Goal: Complete application form: Complete application form

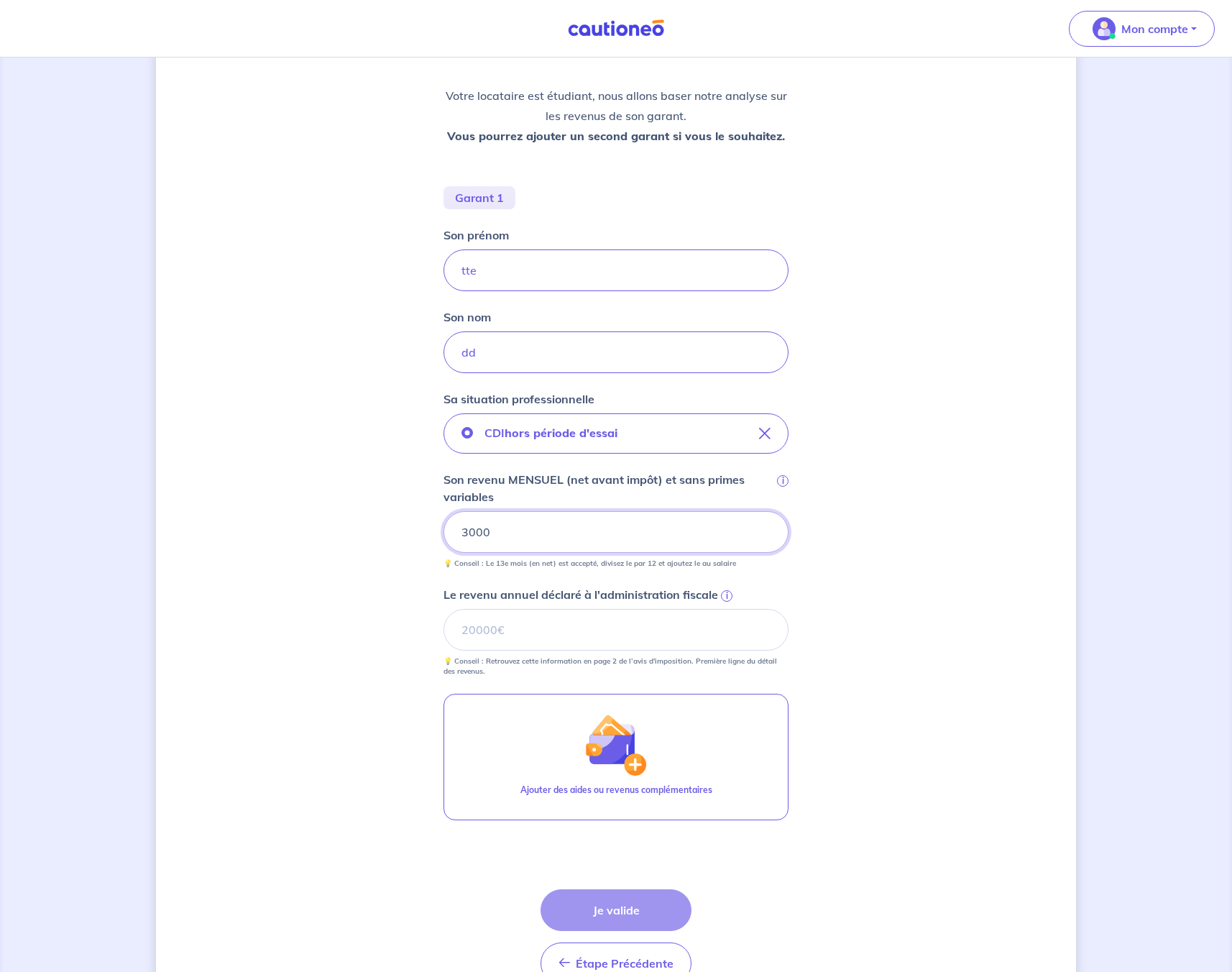
click at [480, 542] on input "3000" at bounding box center [616, 531] width 345 height 41
click at [543, 266] on input "tte" at bounding box center [616, 270] width 345 height 41
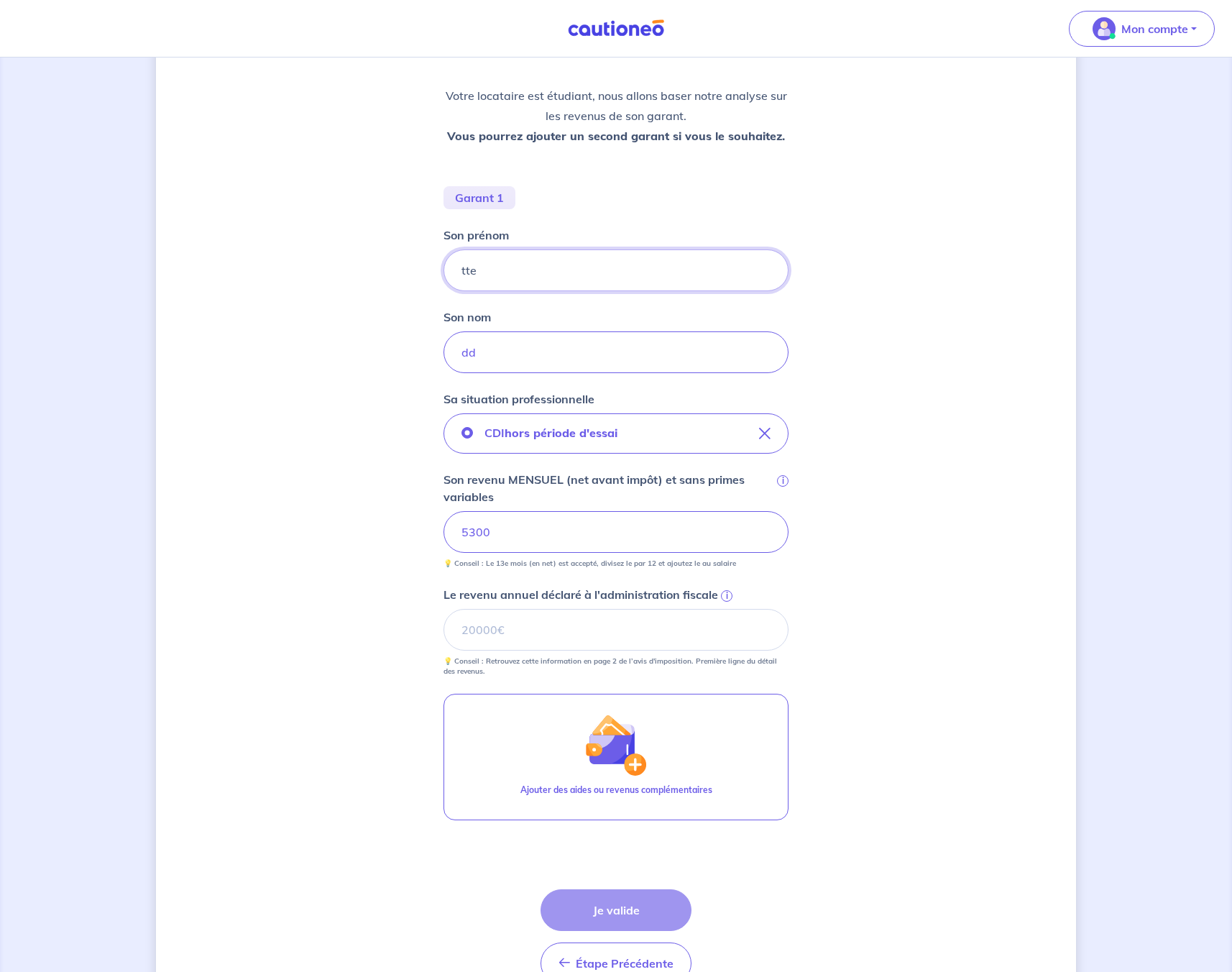
click at [543, 266] on input "tte" at bounding box center [616, 270] width 345 height 41
type input "[PERSON_NAME]"
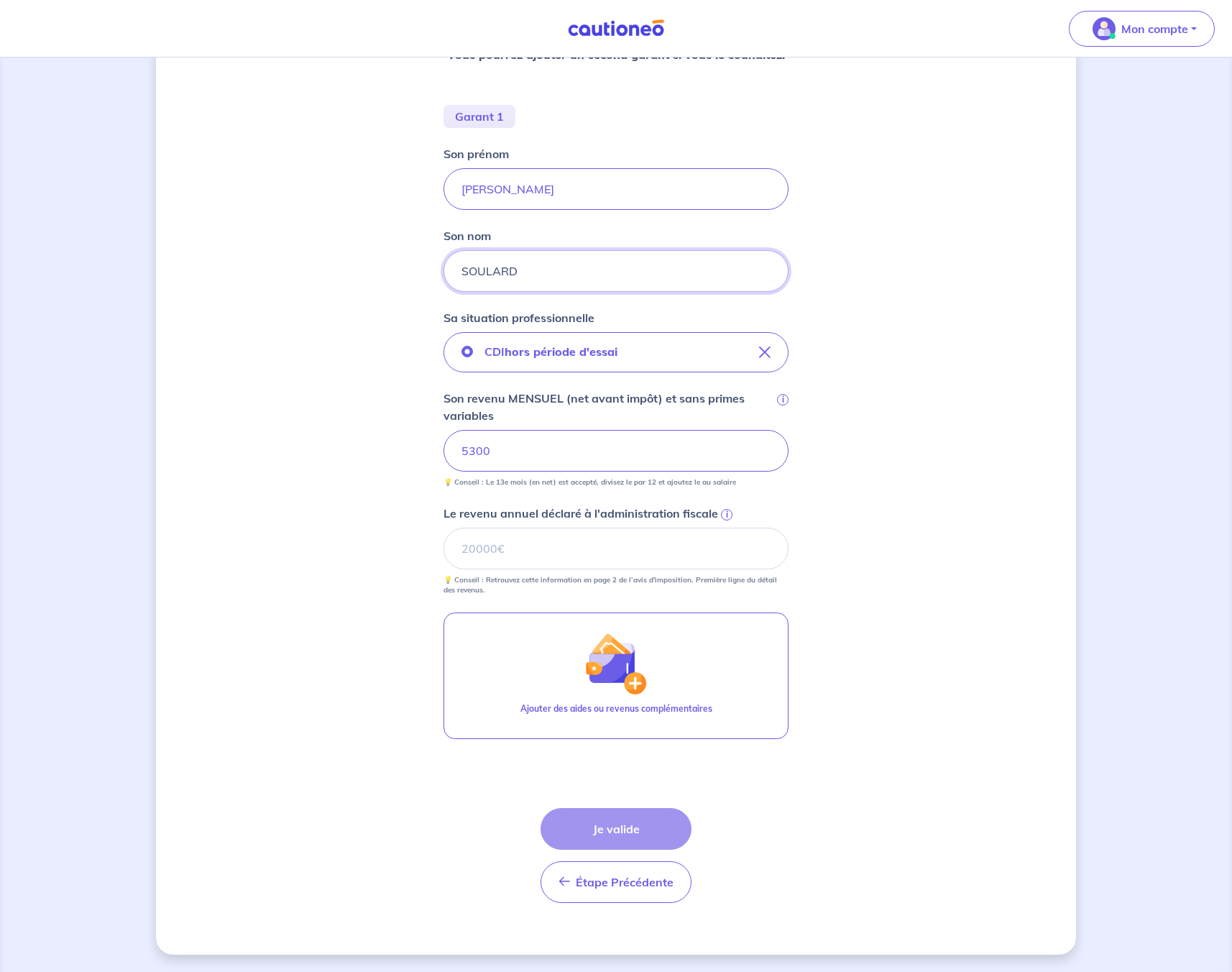
type input "SOULARD"
click at [550, 795] on form "Garant 1 Son prénom [PERSON_NAME] nom SOULARD Sa situation professionnelle CDI …" at bounding box center [616, 510] width 345 height 810
click at [486, 548] on input "Le revenu annuel déclaré à l'administration fiscale i" at bounding box center [616, 548] width 345 height 41
type input "144000"
click at [619, 825] on button "Je valide" at bounding box center [616, 828] width 151 height 41
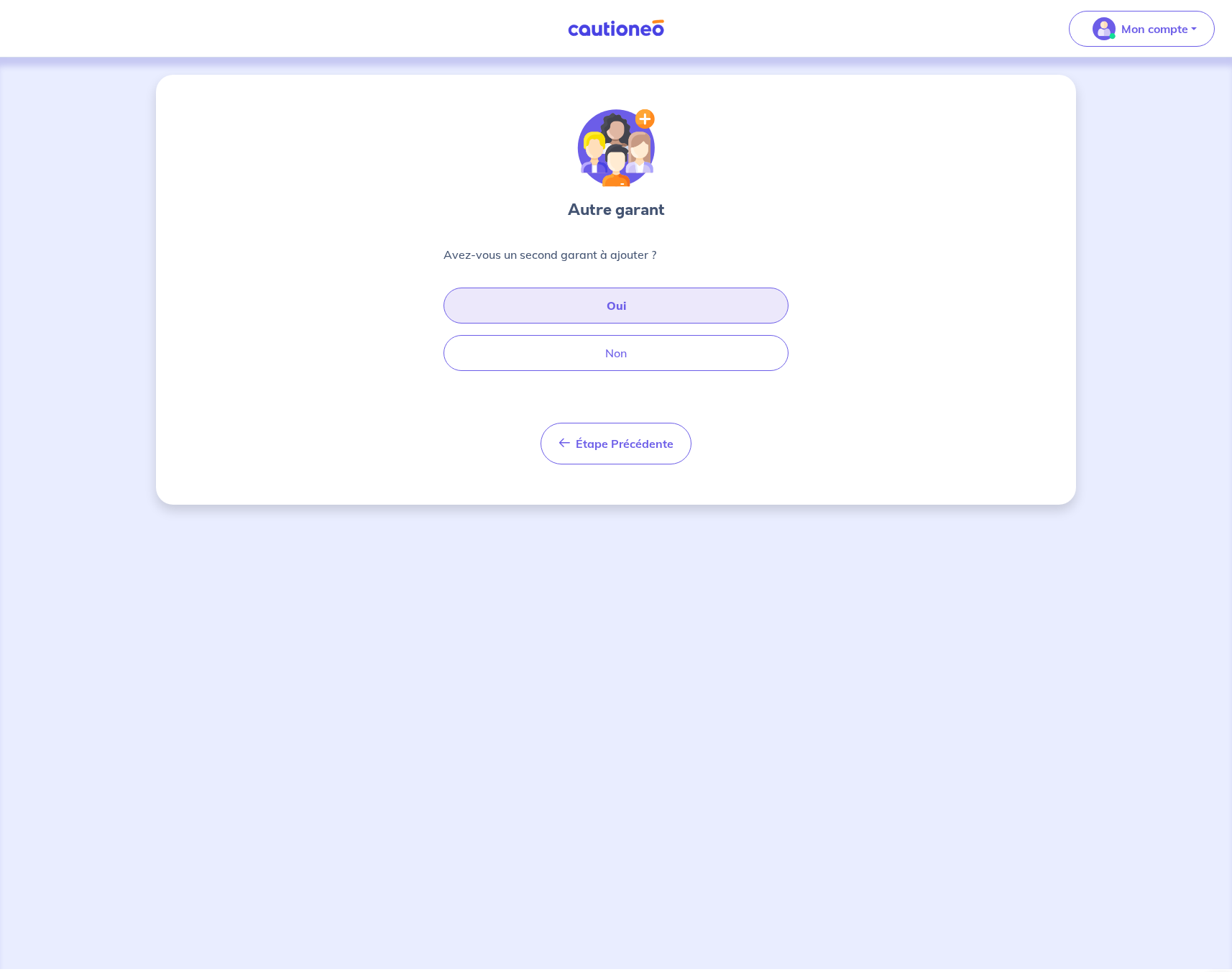
click at [616, 313] on button "Oui" at bounding box center [616, 306] width 345 height 36
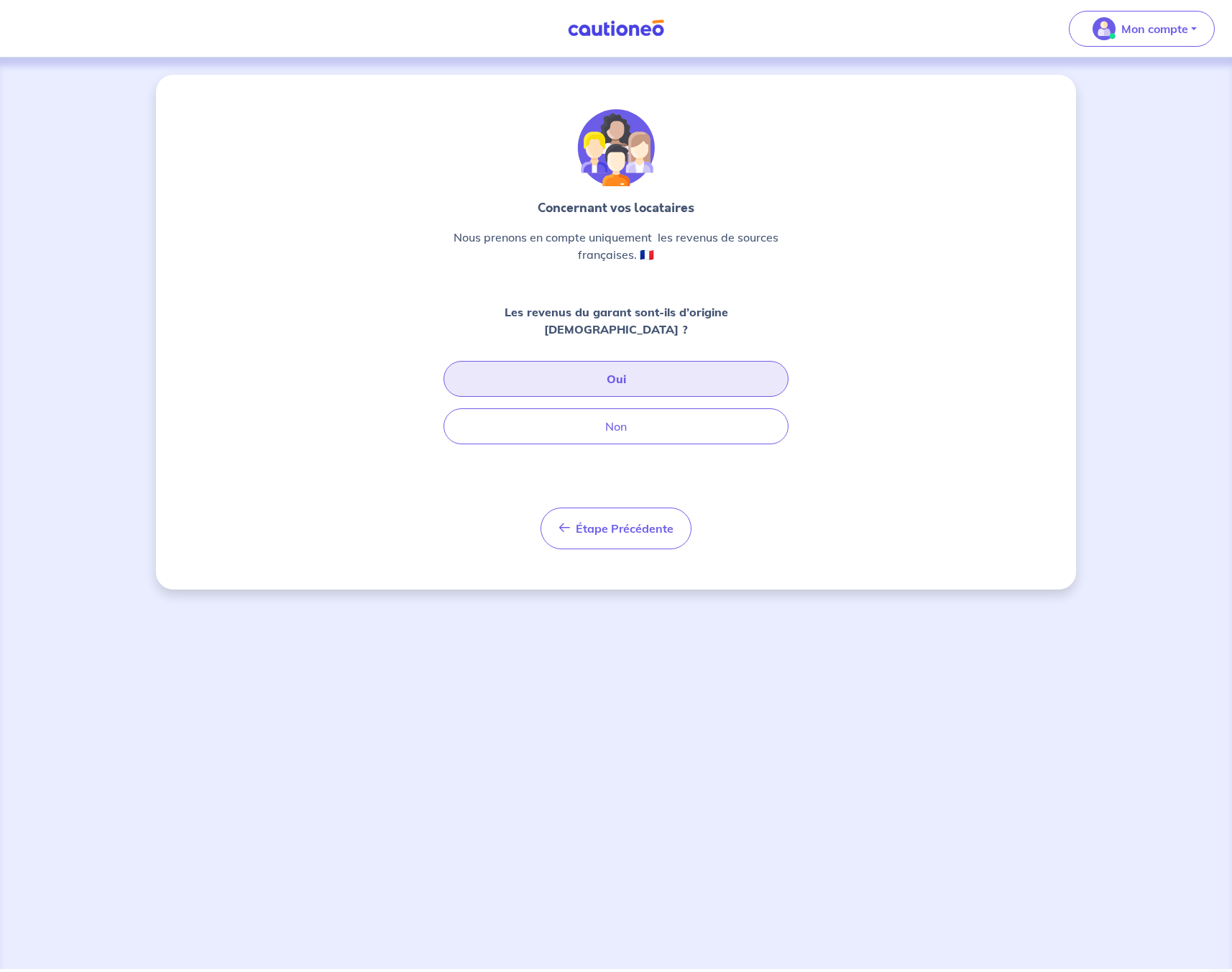
click at [586, 371] on button "Oui" at bounding box center [616, 379] width 345 height 36
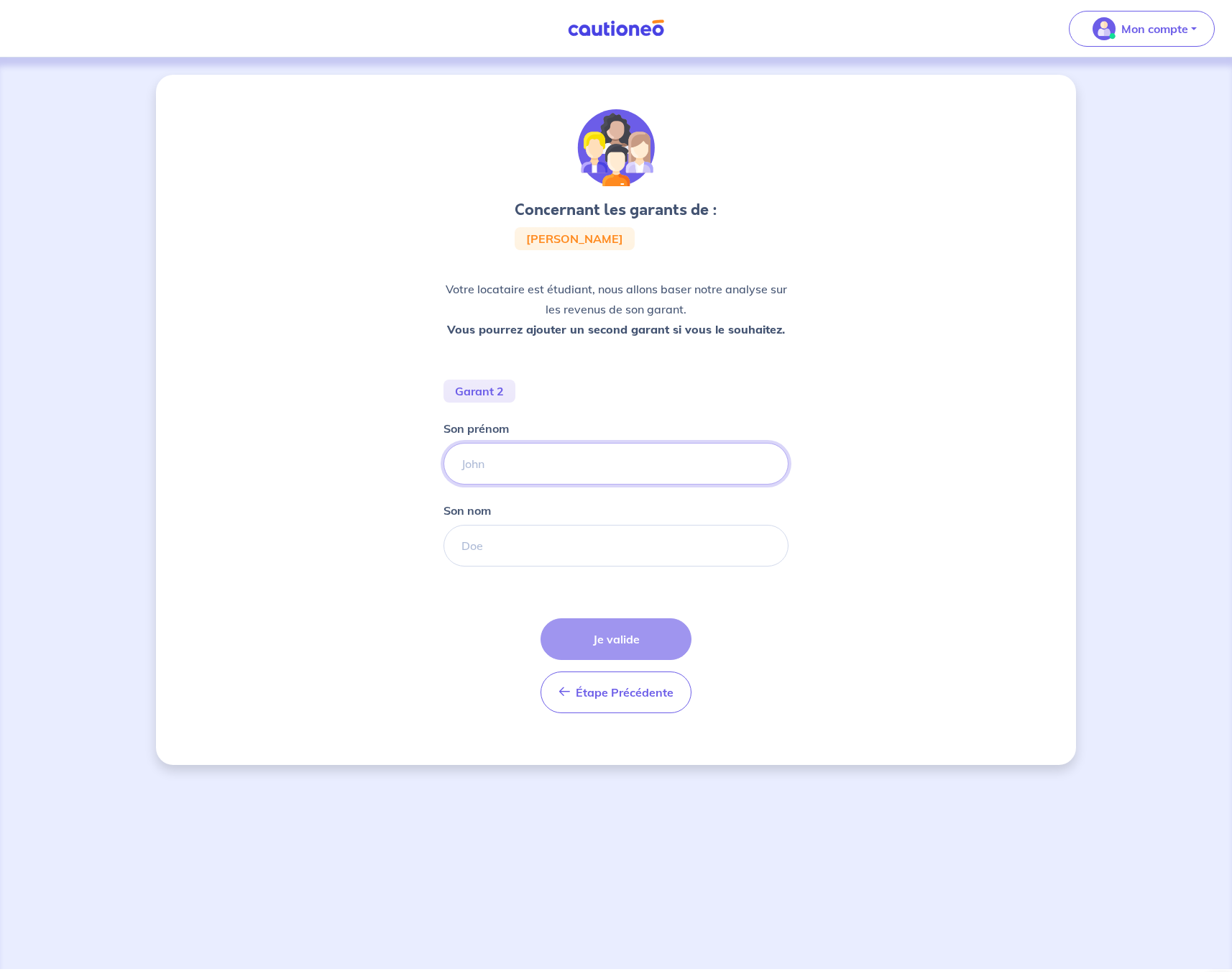
click at [534, 459] on input "Son prénom" at bounding box center [616, 463] width 345 height 41
type input "[PERSON_NAME]"
click at [533, 541] on input "Son nom" at bounding box center [616, 545] width 345 height 41
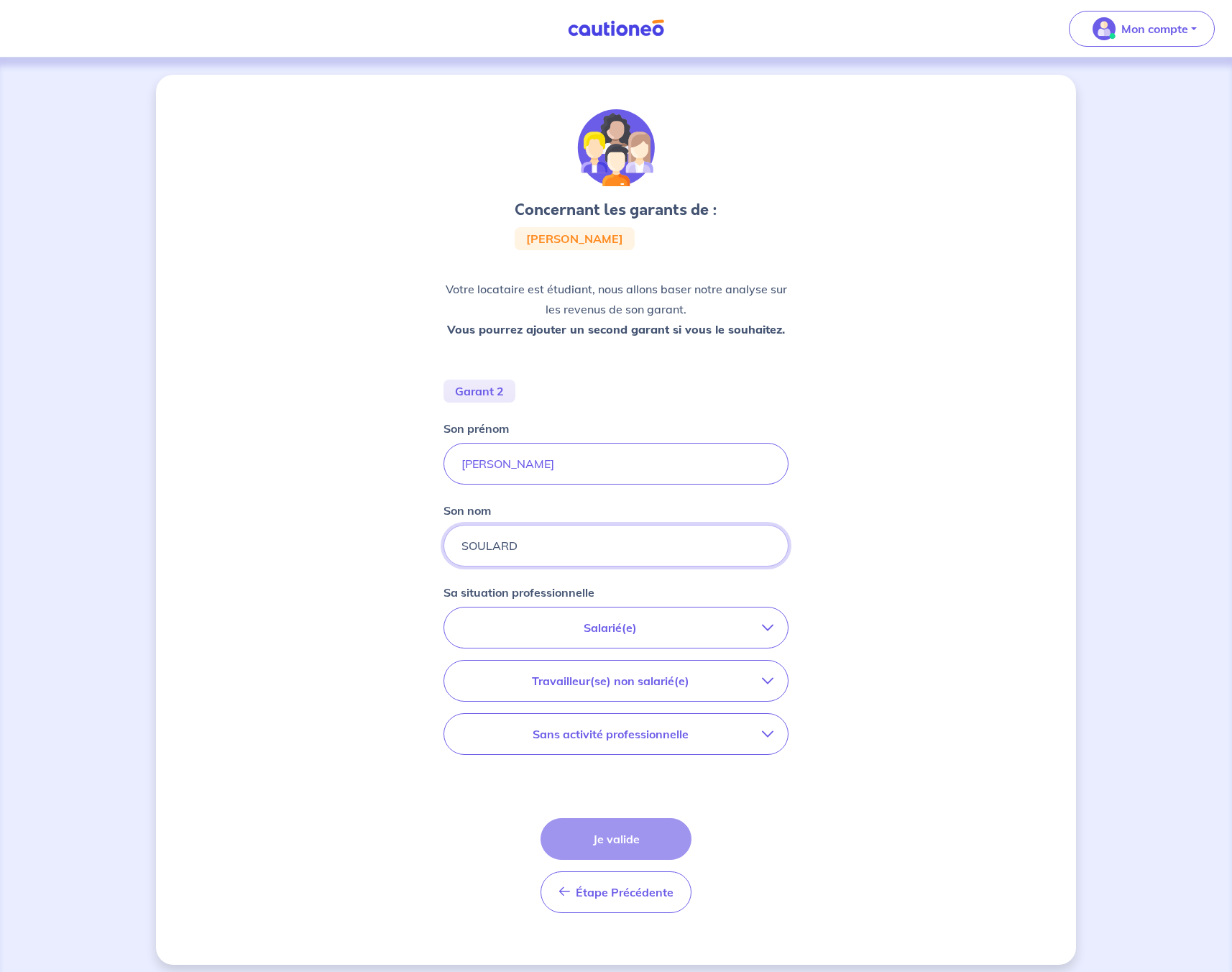
type input "SOULARD"
click at [601, 628] on p "Salarié(e)" at bounding box center [610, 627] width 304 height 17
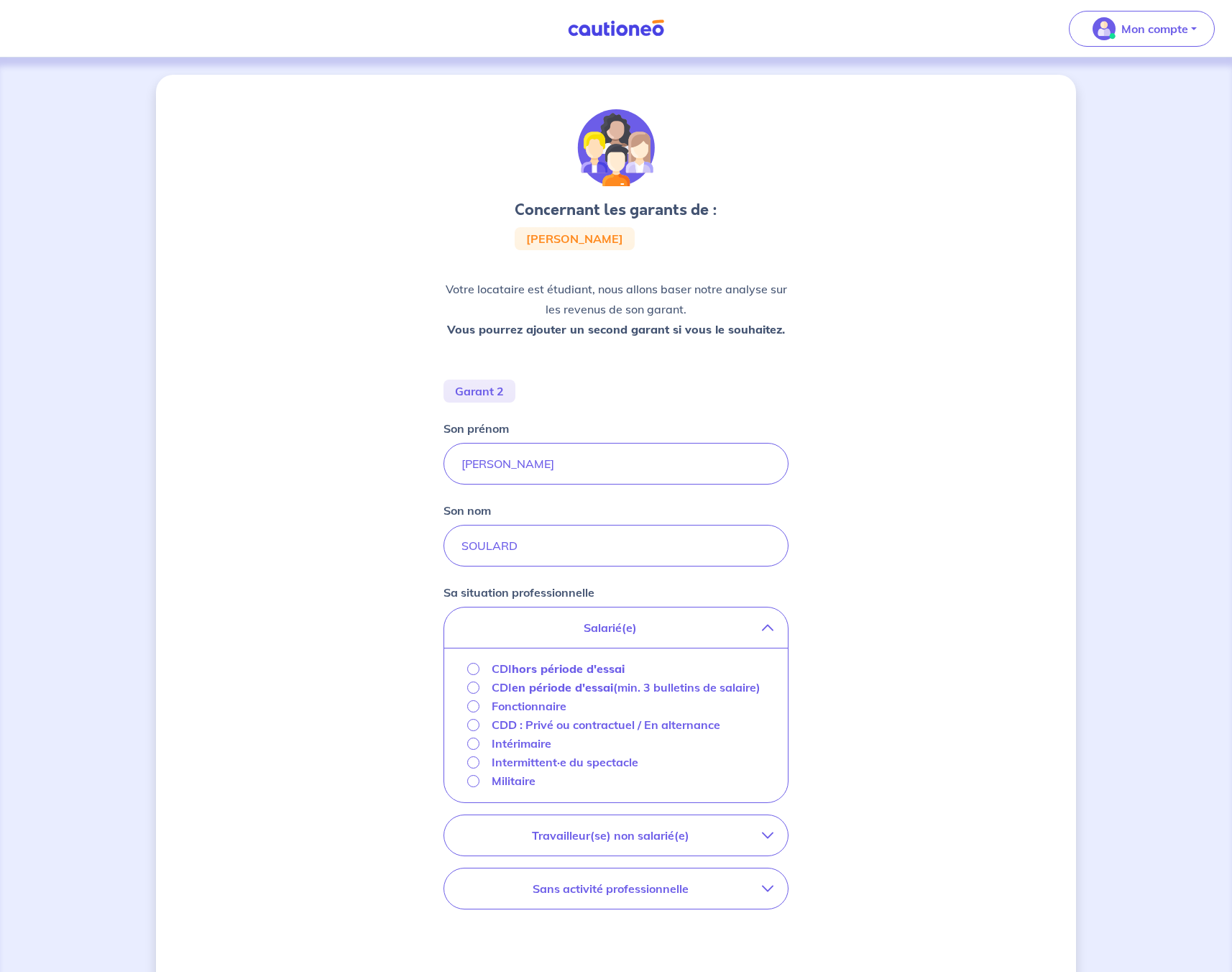
click at [567, 670] on strong "hors période d'essai" at bounding box center [568, 668] width 113 height 14
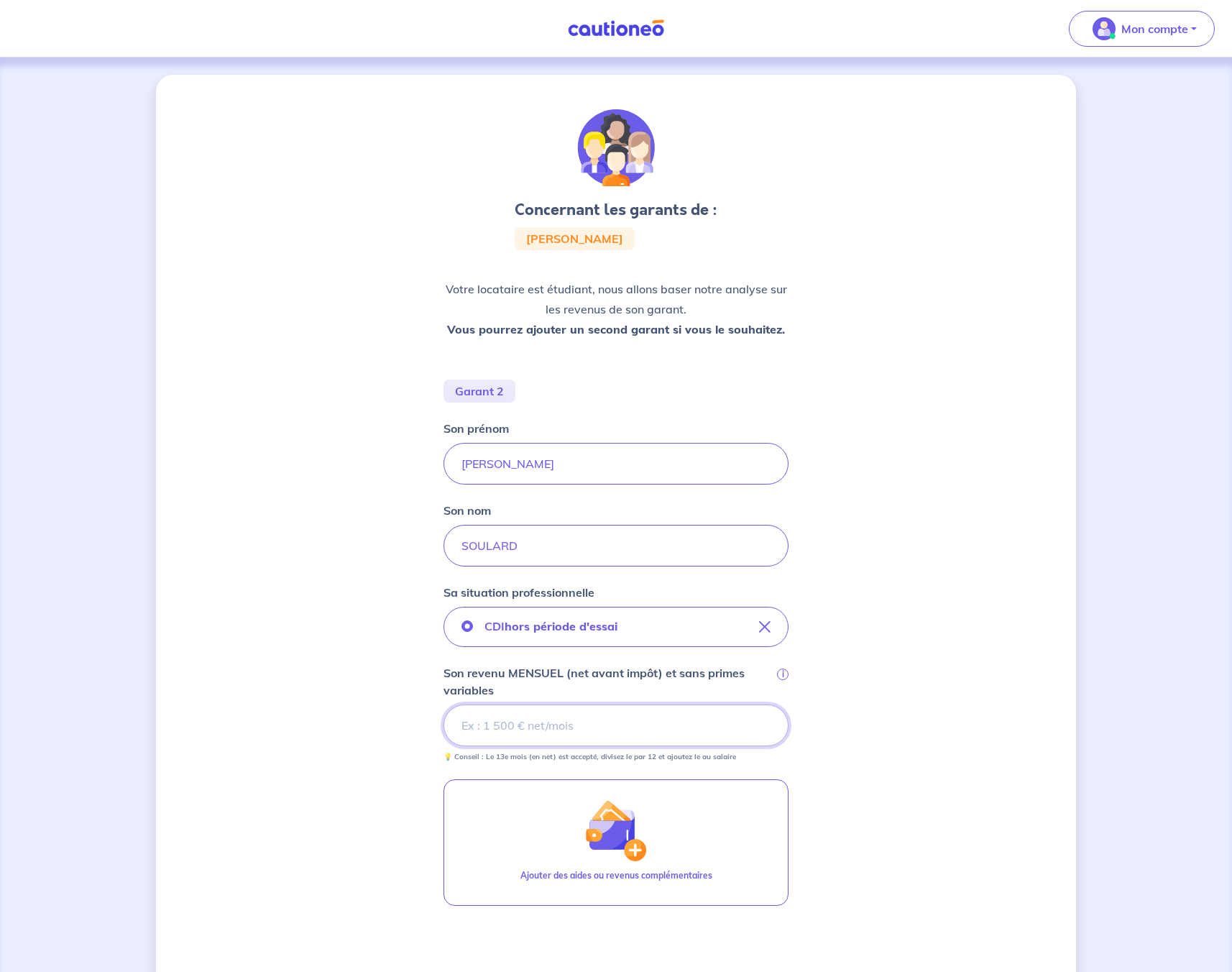
click at [498, 737] on input "Son revenu MENSUEL (net avant impôt) et sans primes variables i" at bounding box center [616, 725] width 345 height 41
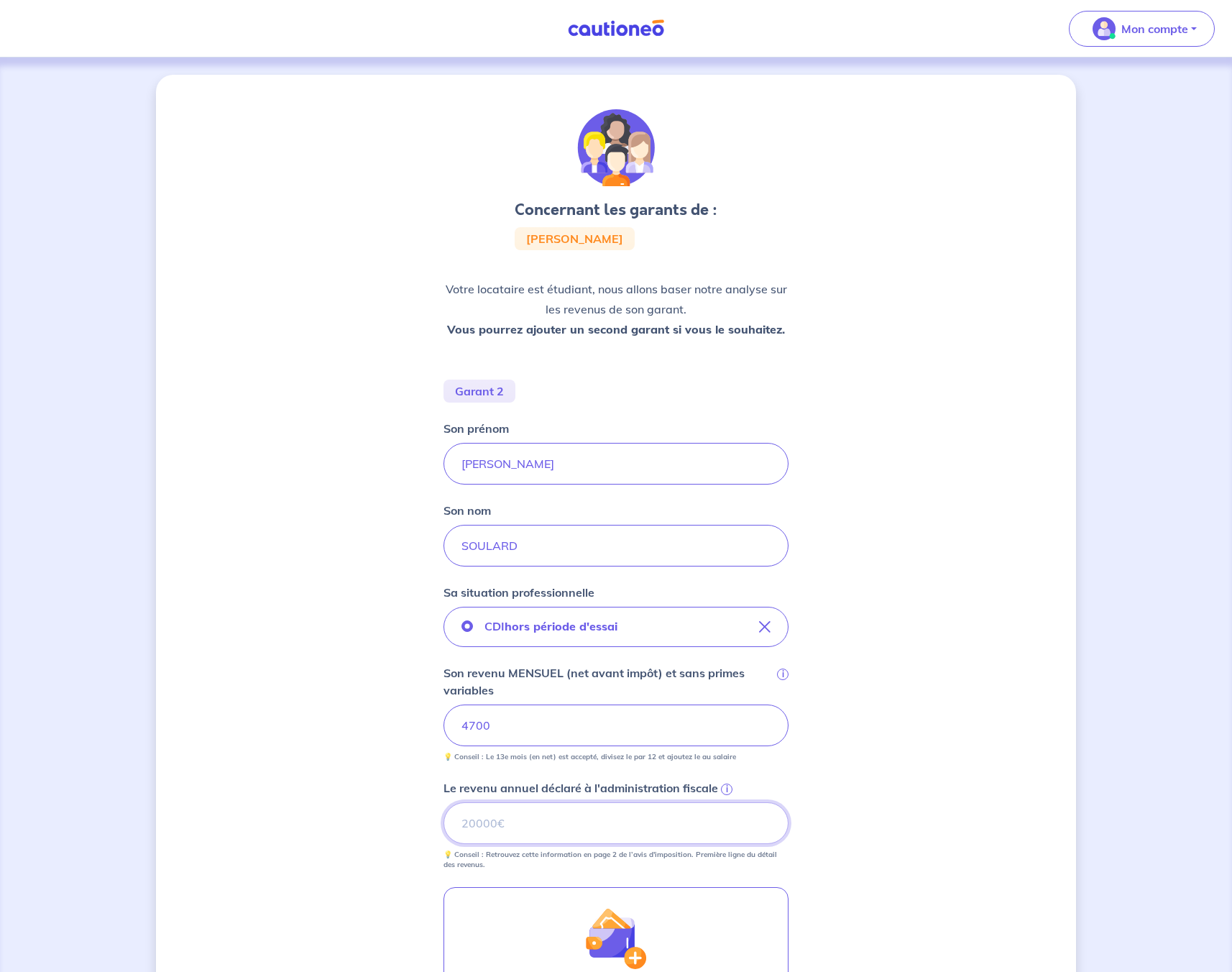
click at [546, 831] on input "Le revenu annuel déclaré à l'administration fiscale i" at bounding box center [616, 822] width 345 height 41
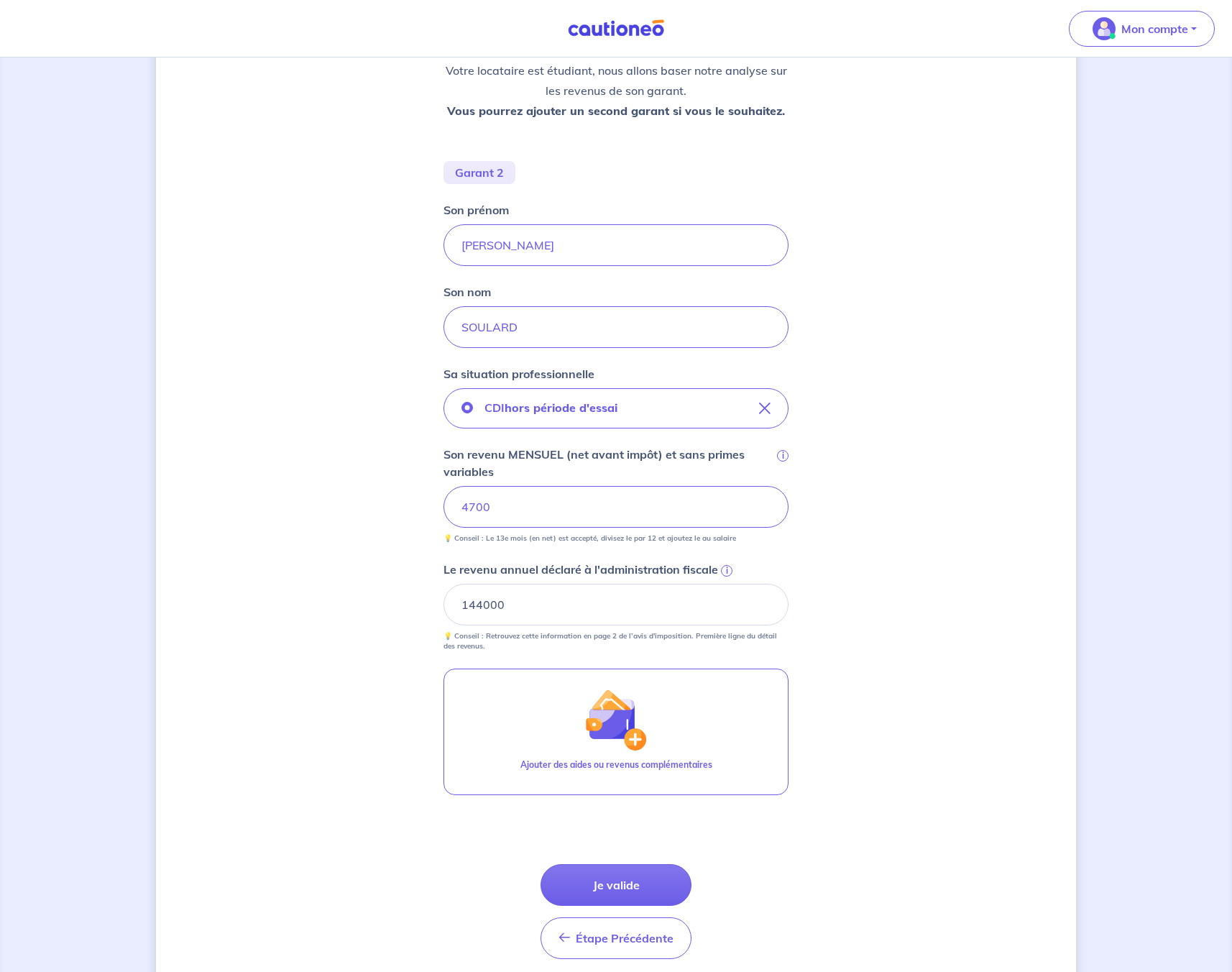
scroll to position [274, 0]
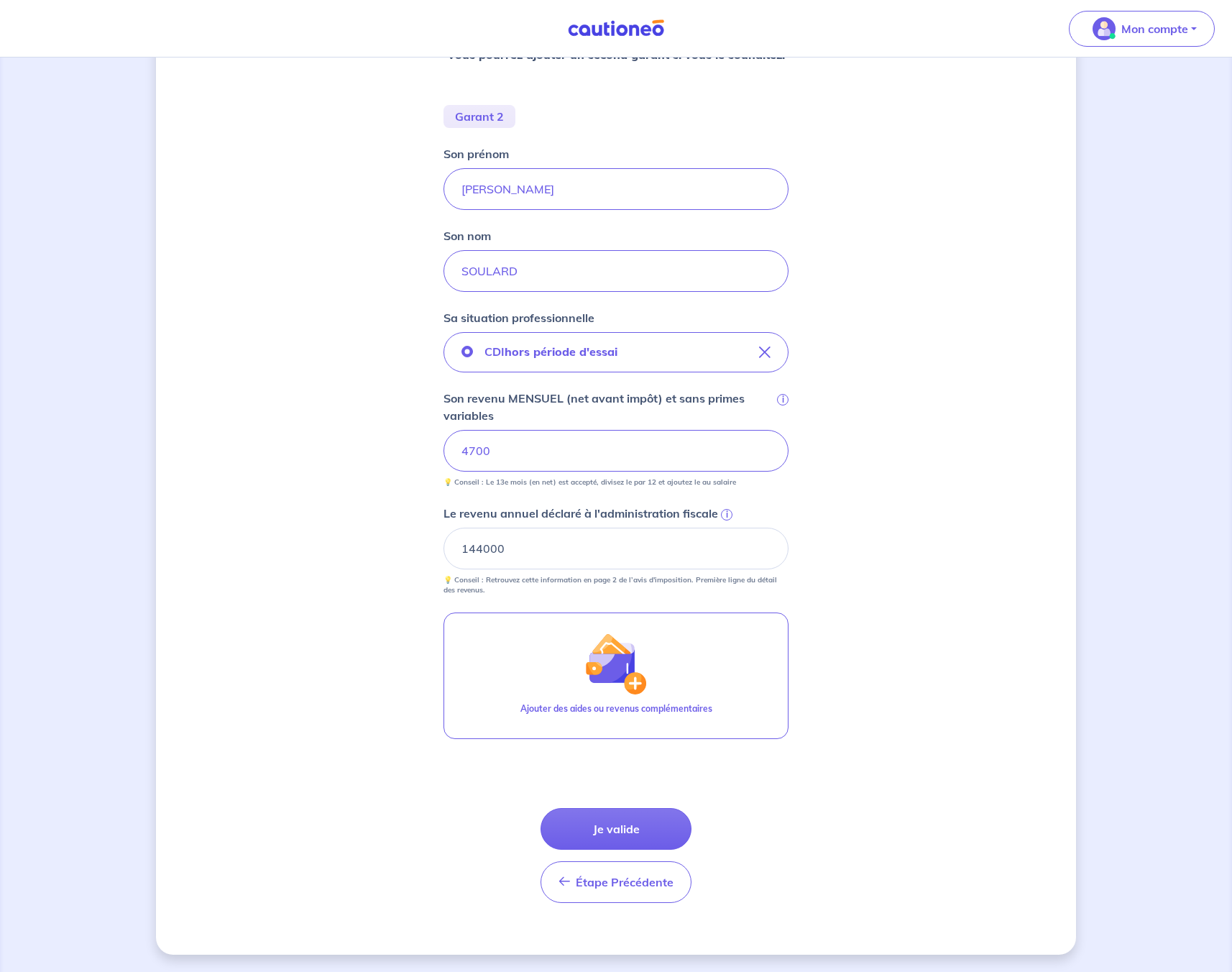
click at [725, 516] on span "i" at bounding box center [726, 514] width 11 height 11
click at [725, 528] on input "144000" at bounding box center [616, 548] width 345 height 41
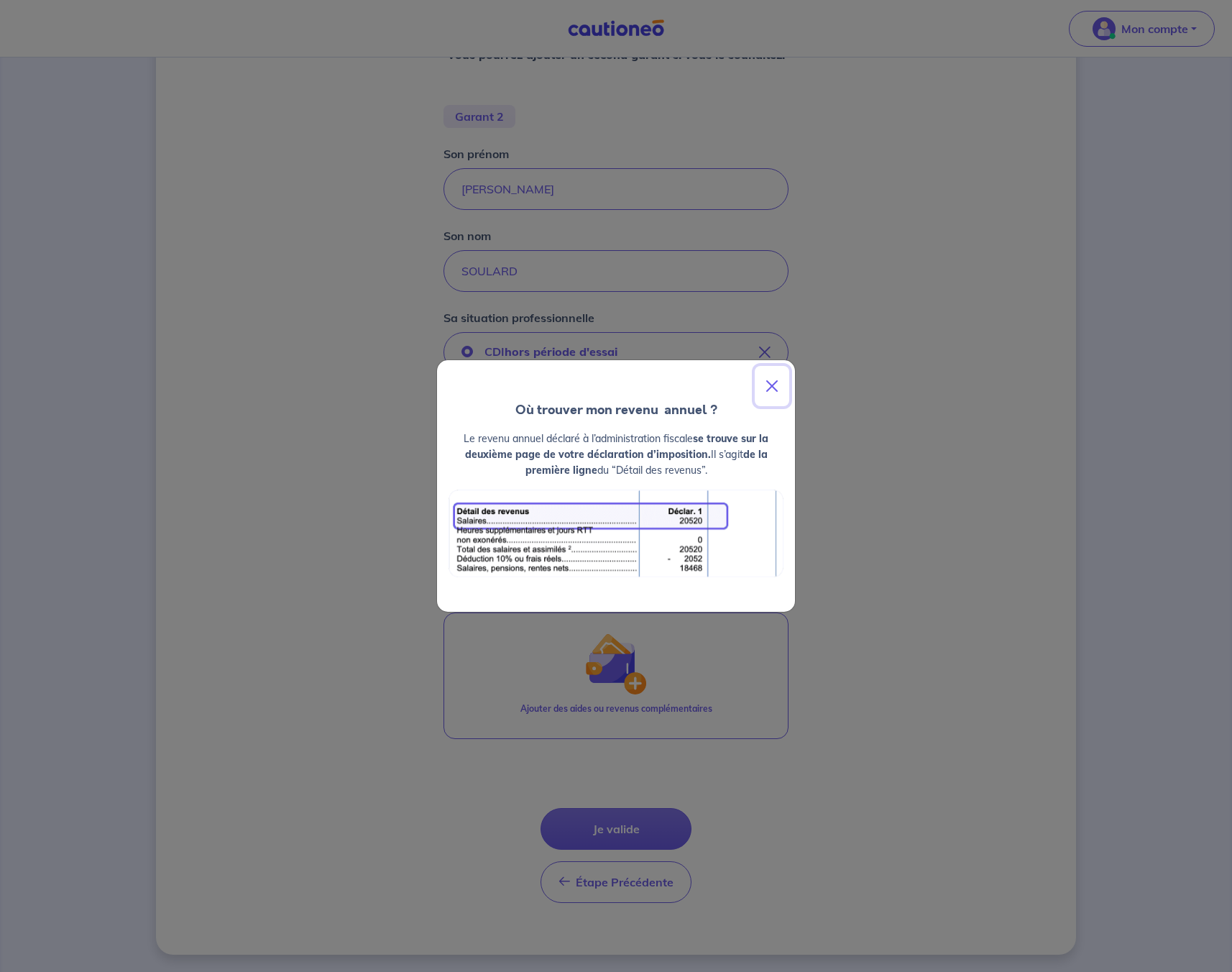
click at [772, 382] on button "Close" at bounding box center [772, 386] width 35 height 41
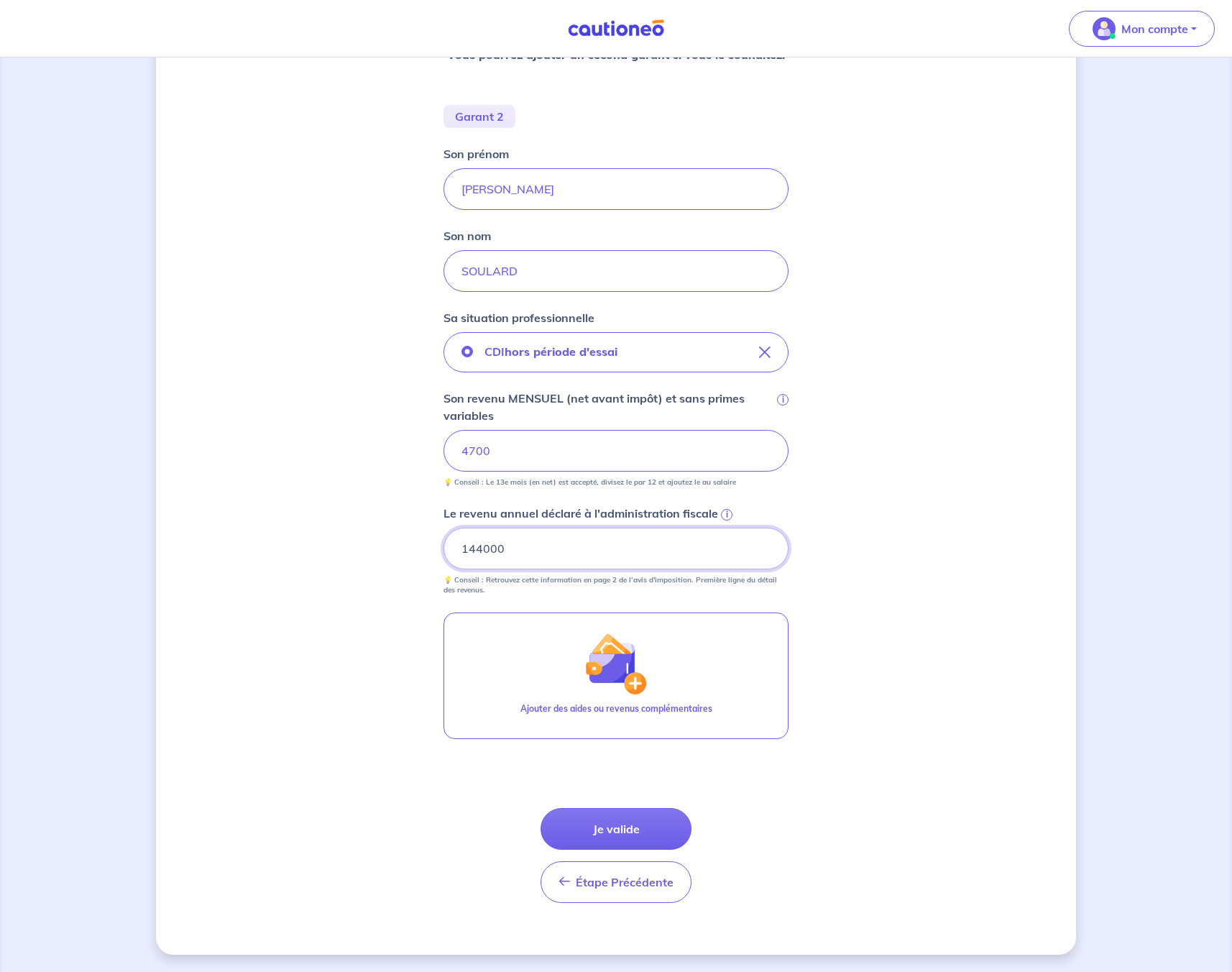
click at [547, 544] on input "144000" at bounding box center [616, 548] width 345 height 41
type input "55000"
click at [642, 891] on button "Étape Précédente Précédent" at bounding box center [616, 882] width 151 height 41
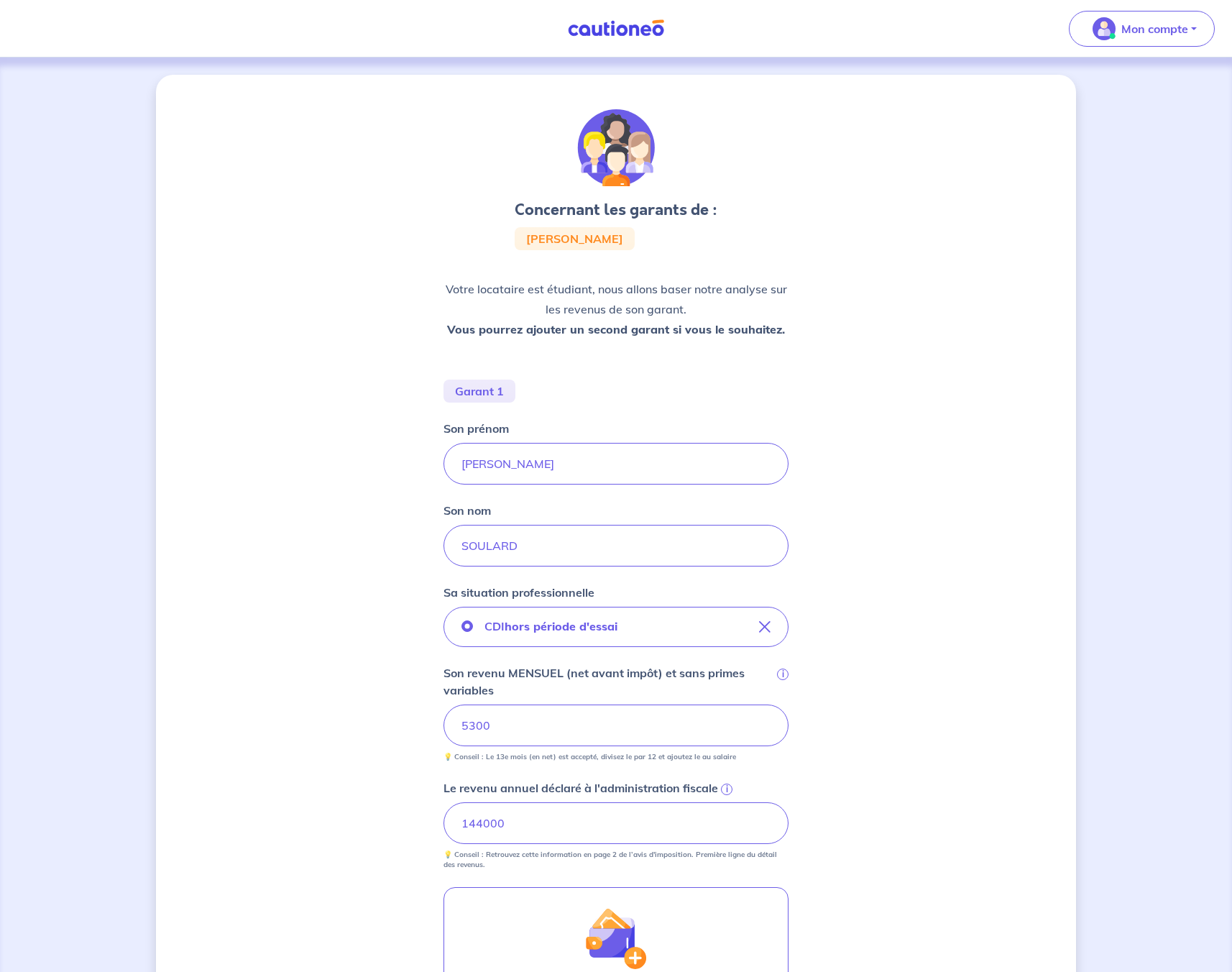
scroll to position [274, 0]
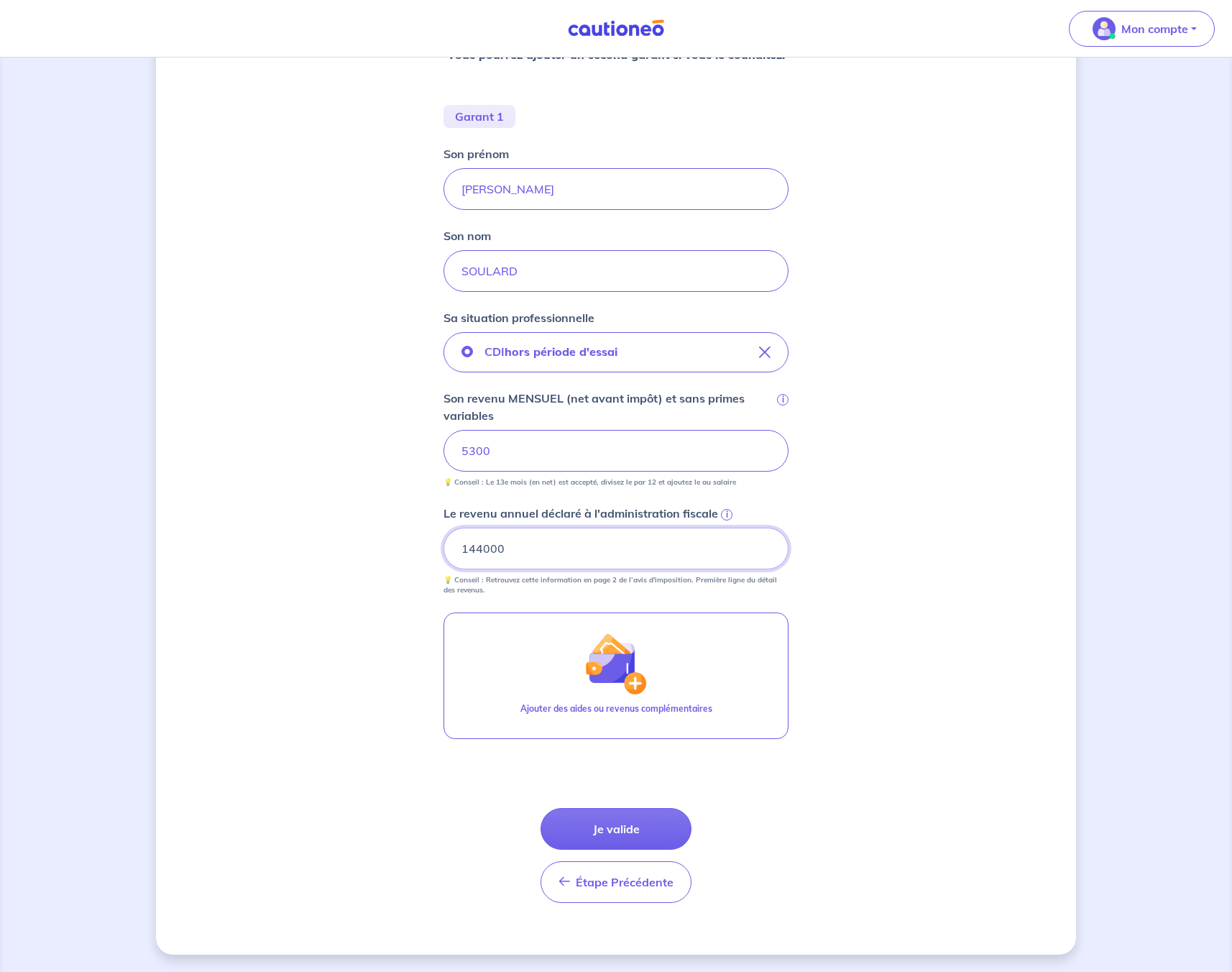
click at [543, 557] on input "144000" at bounding box center [616, 548] width 345 height 41
type input "91000"
click at [585, 827] on button "Je valide" at bounding box center [616, 828] width 151 height 41
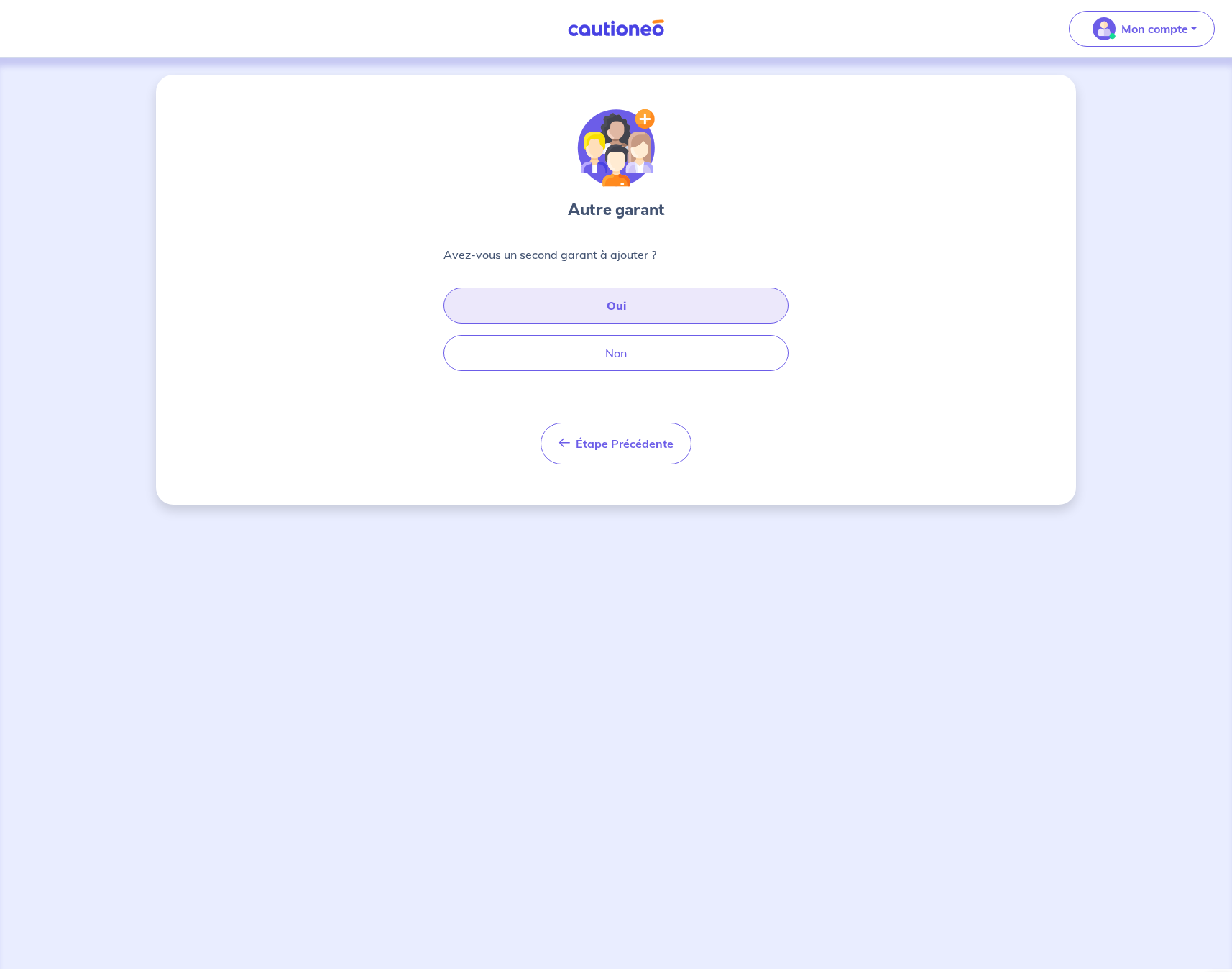
click at [601, 314] on button "Oui" at bounding box center [616, 306] width 345 height 36
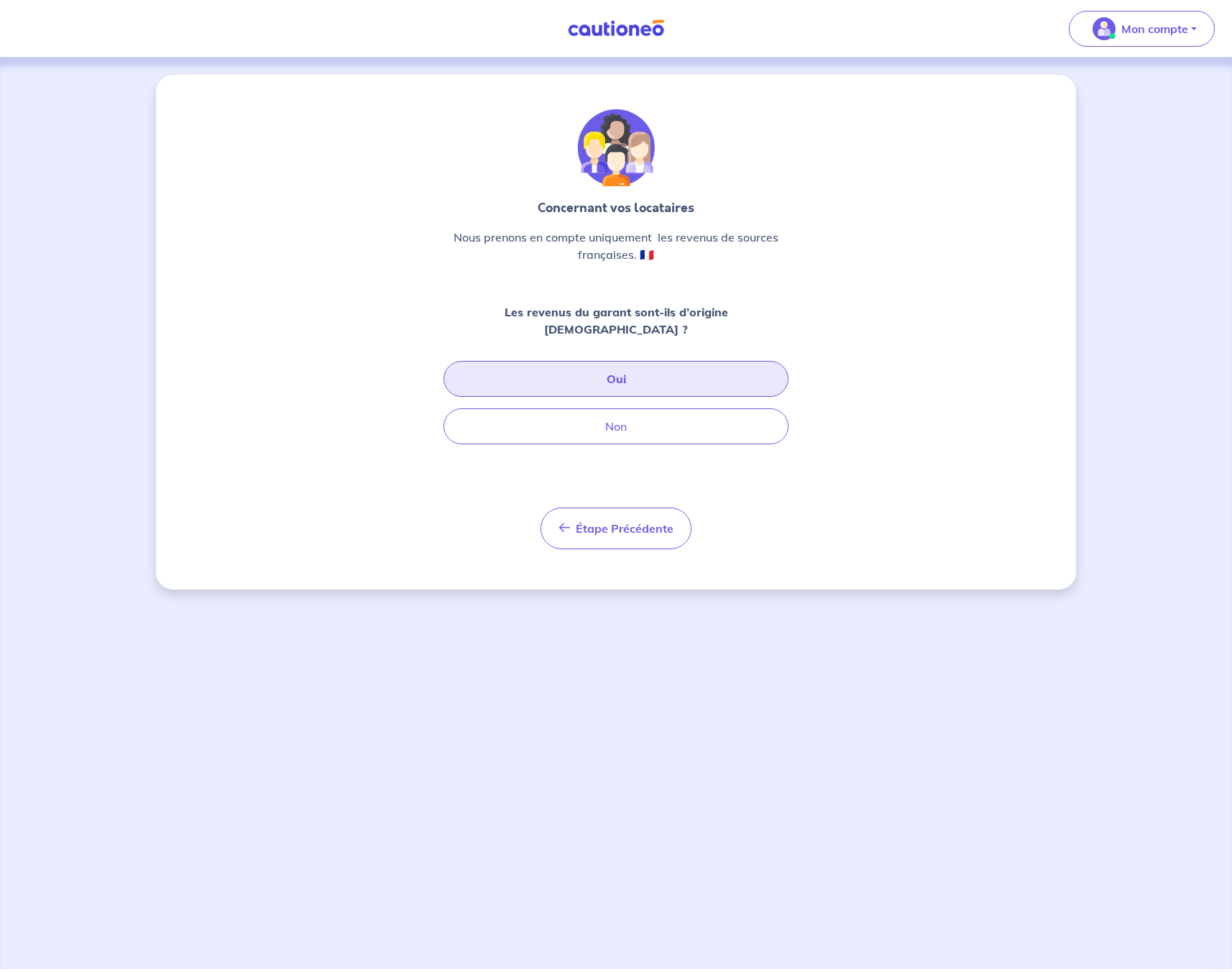
click at [596, 362] on button "Oui" at bounding box center [616, 379] width 345 height 36
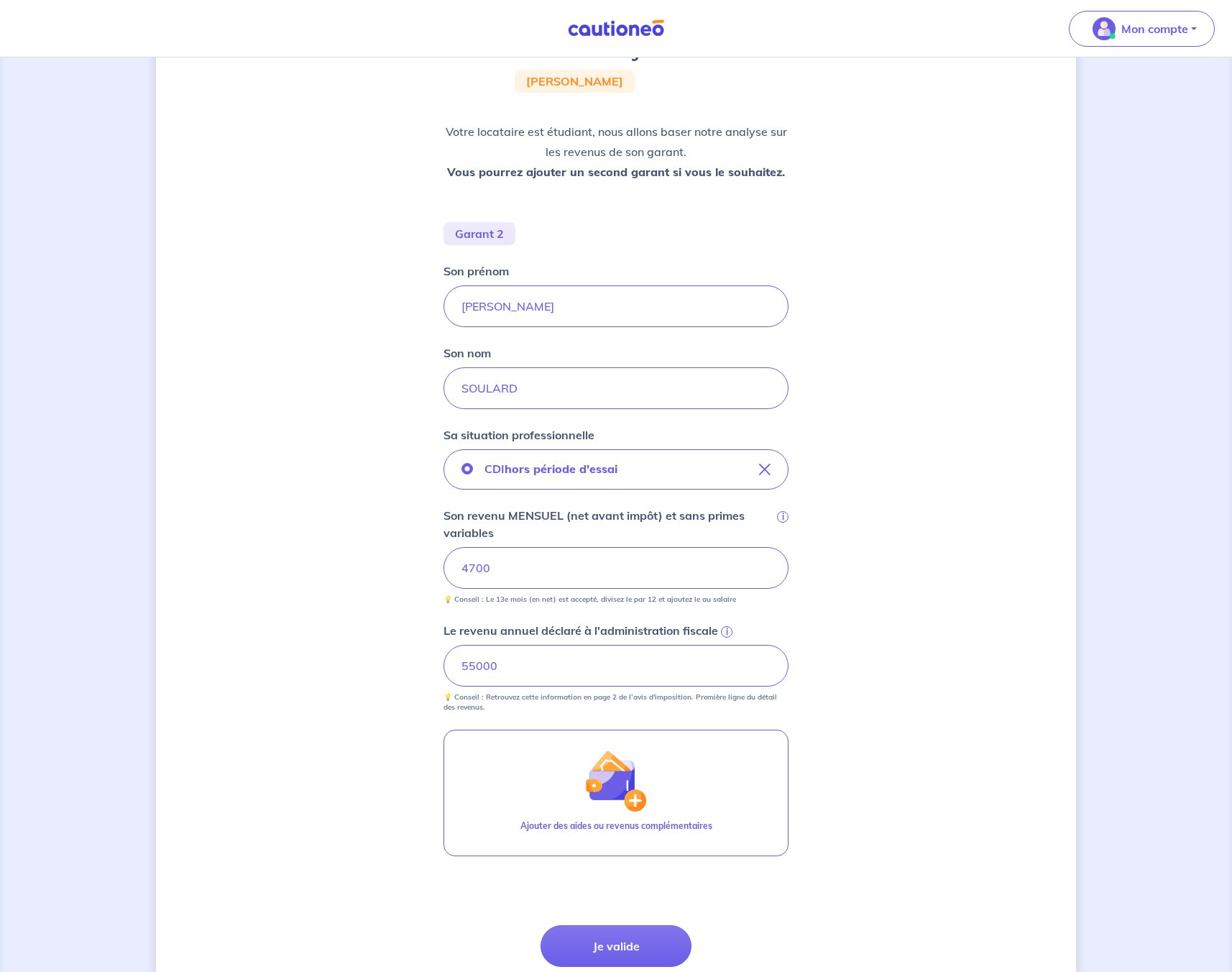
scroll to position [274, 0]
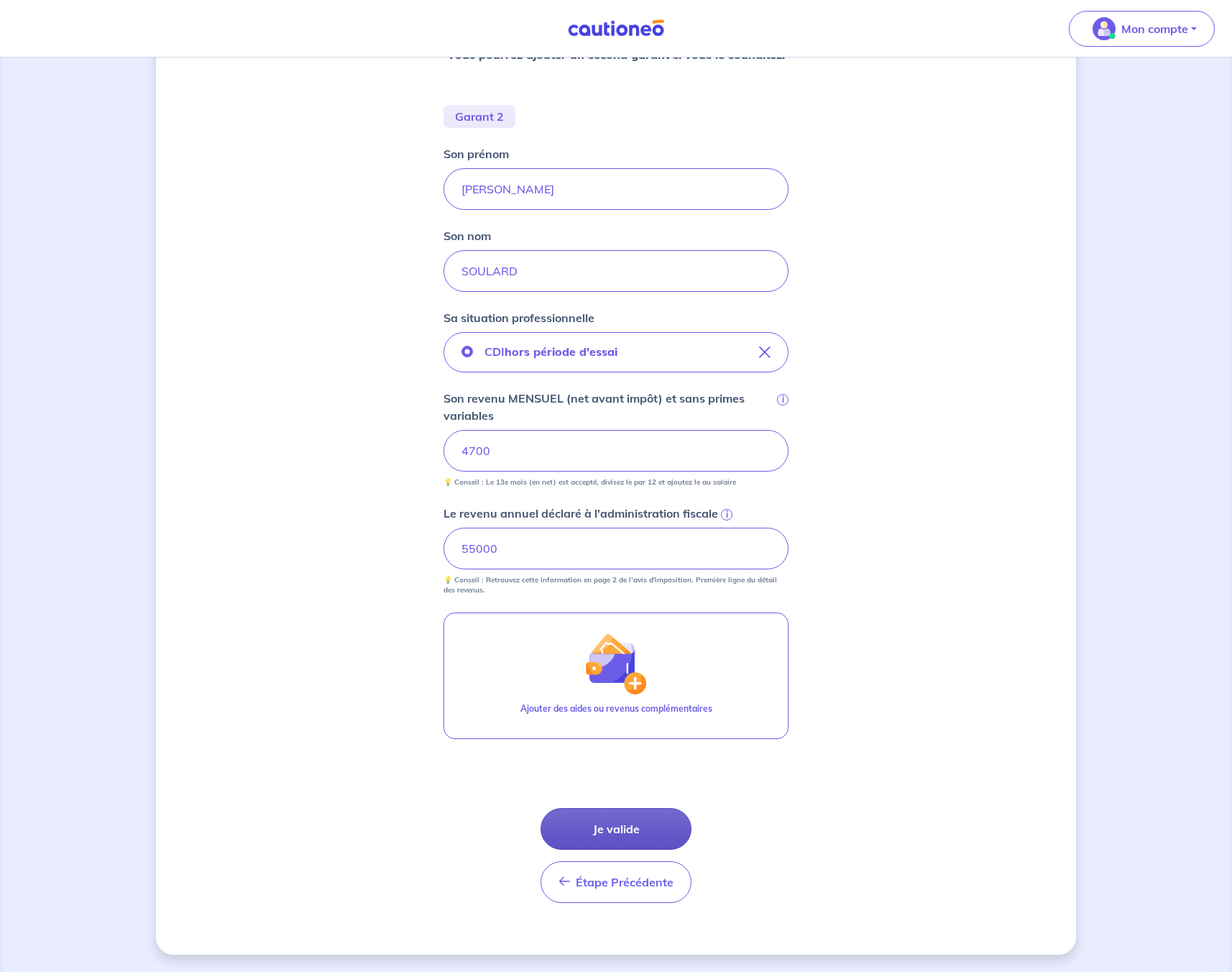
click at [601, 819] on button "Je valide" at bounding box center [616, 828] width 151 height 41
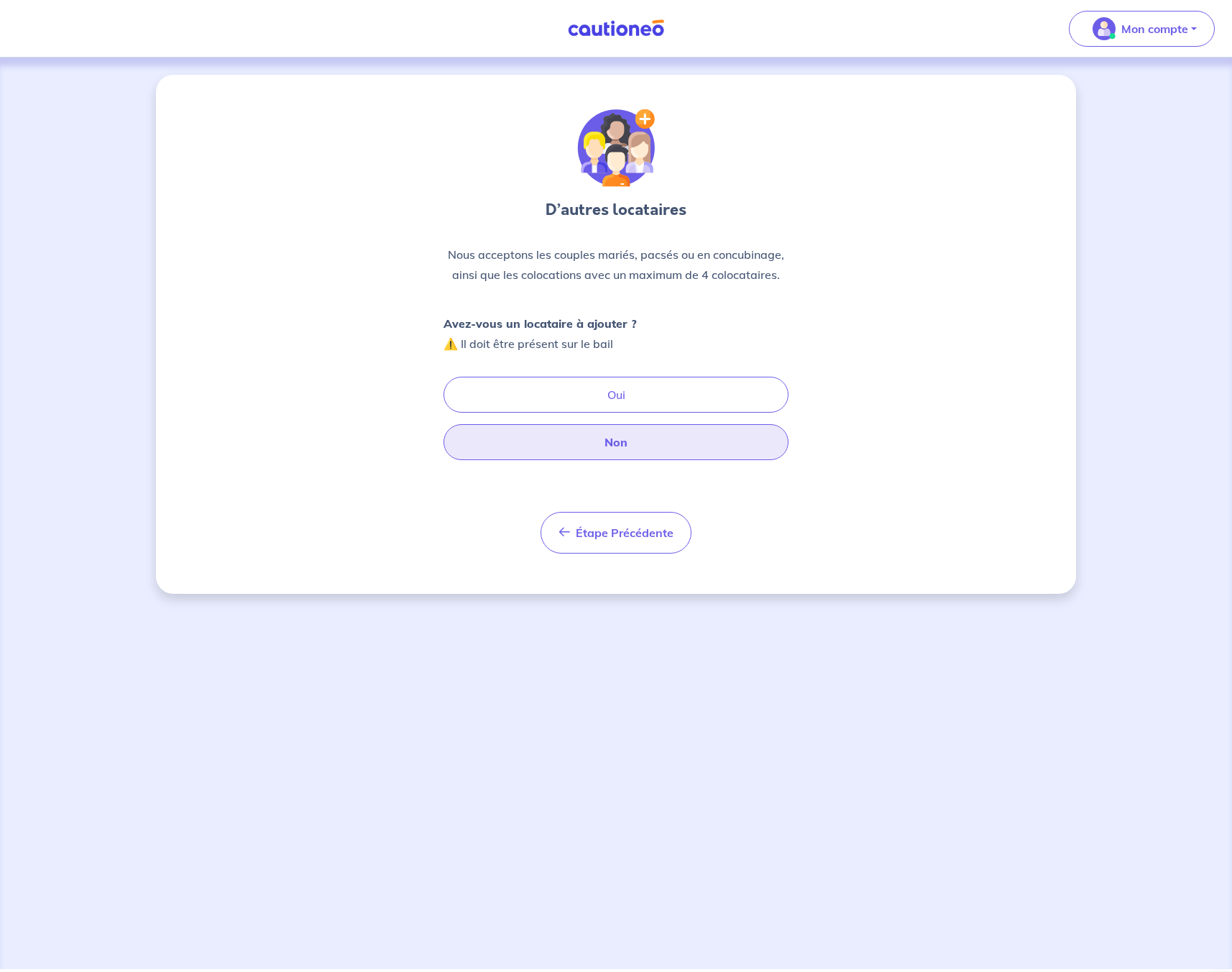
click at [619, 441] on button "Non" at bounding box center [616, 442] width 345 height 36
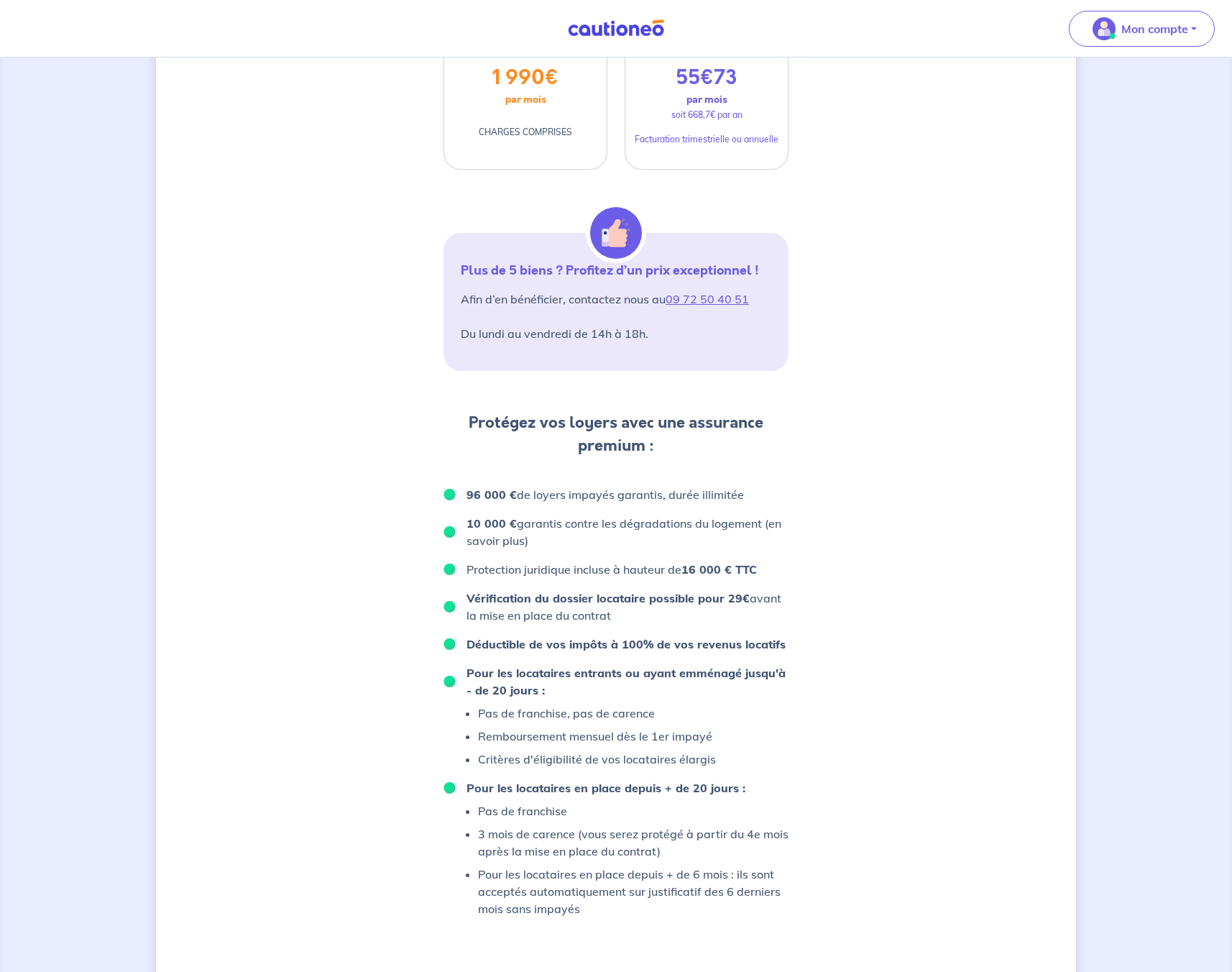
scroll to position [534, 0]
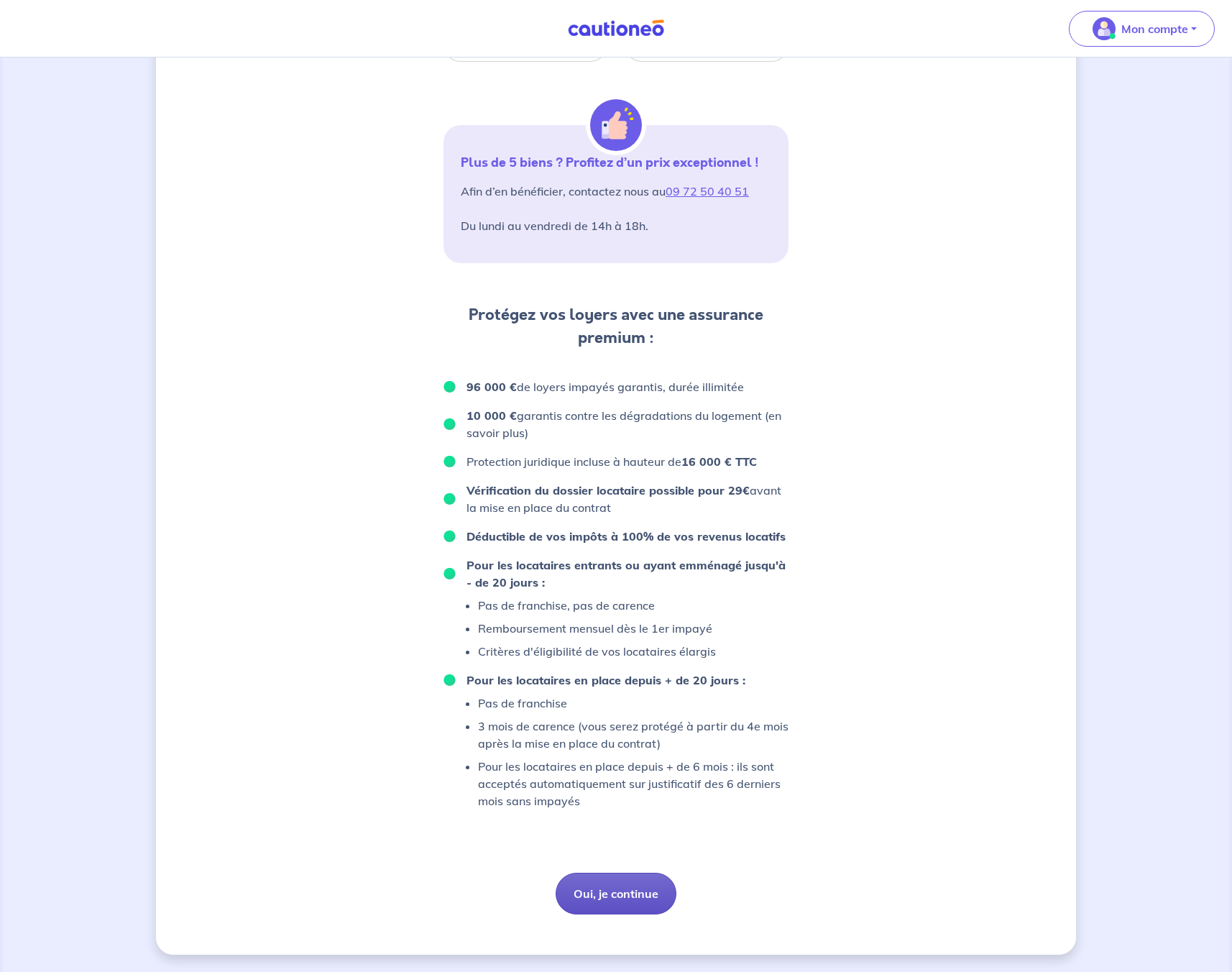
click at [642, 894] on button "Oui, je continue" at bounding box center [616, 893] width 121 height 41
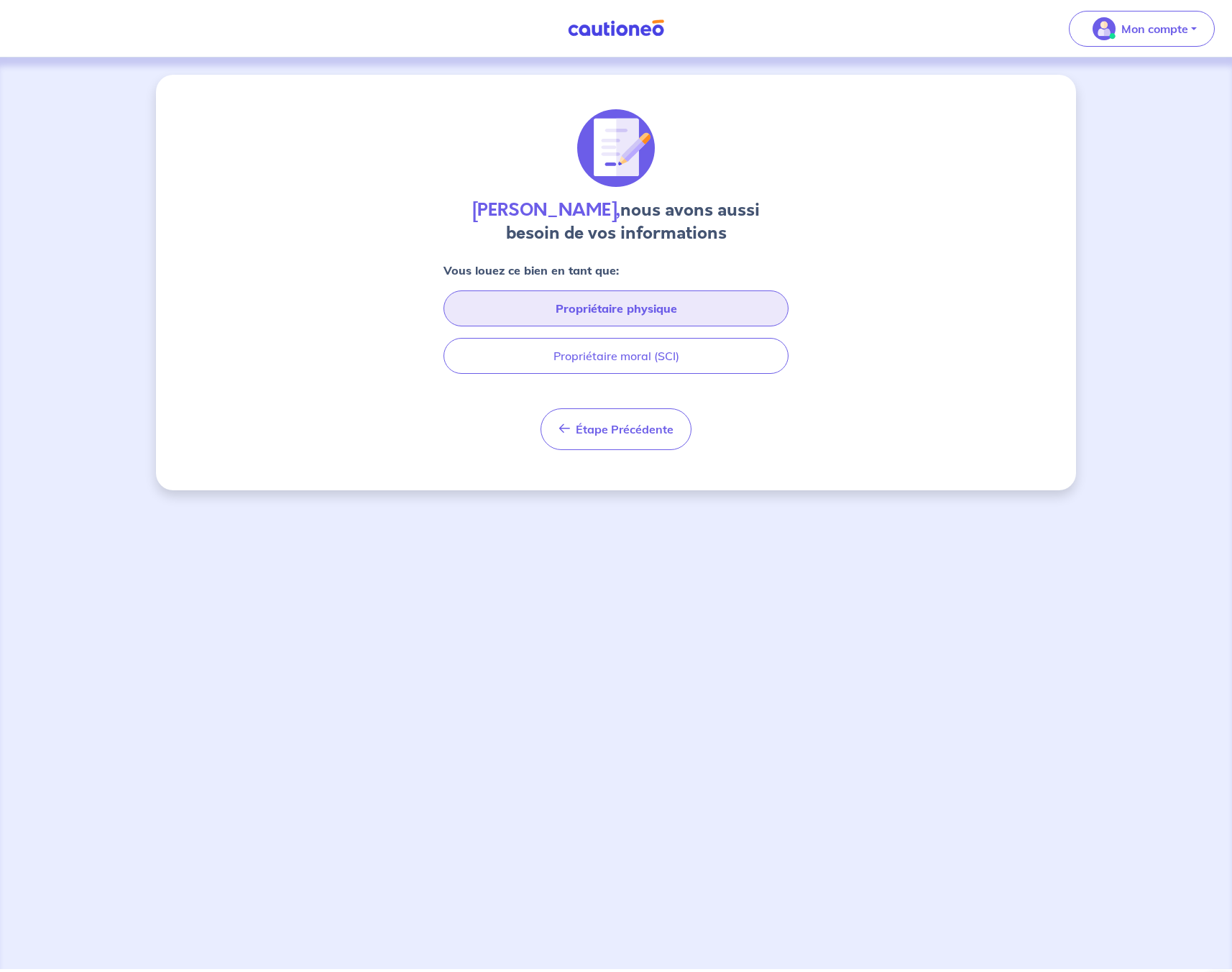
click at [592, 306] on button "Propriétaire physique" at bounding box center [616, 308] width 345 height 36
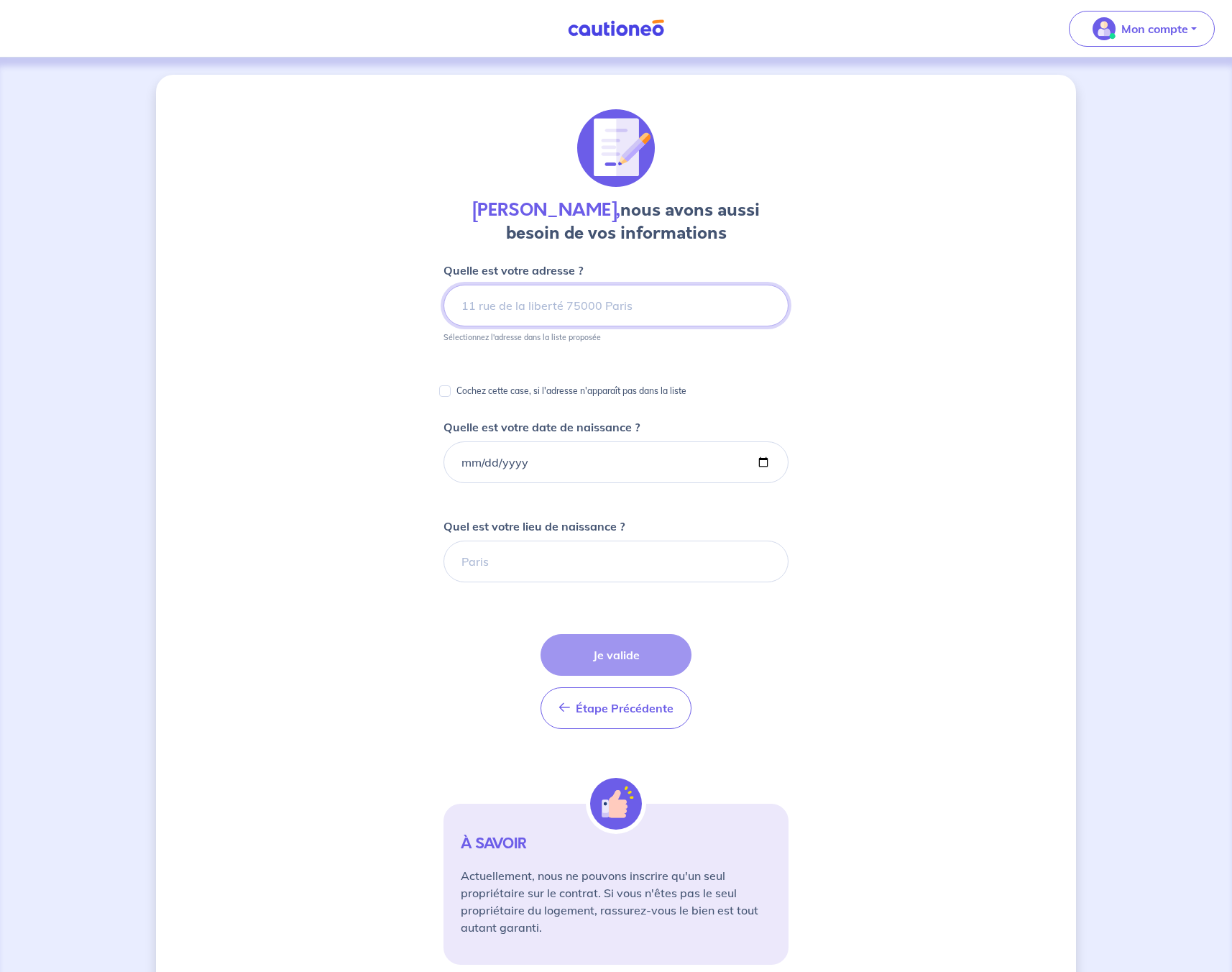
click at [592, 306] on input at bounding box center [616, 305] width 345 height 41
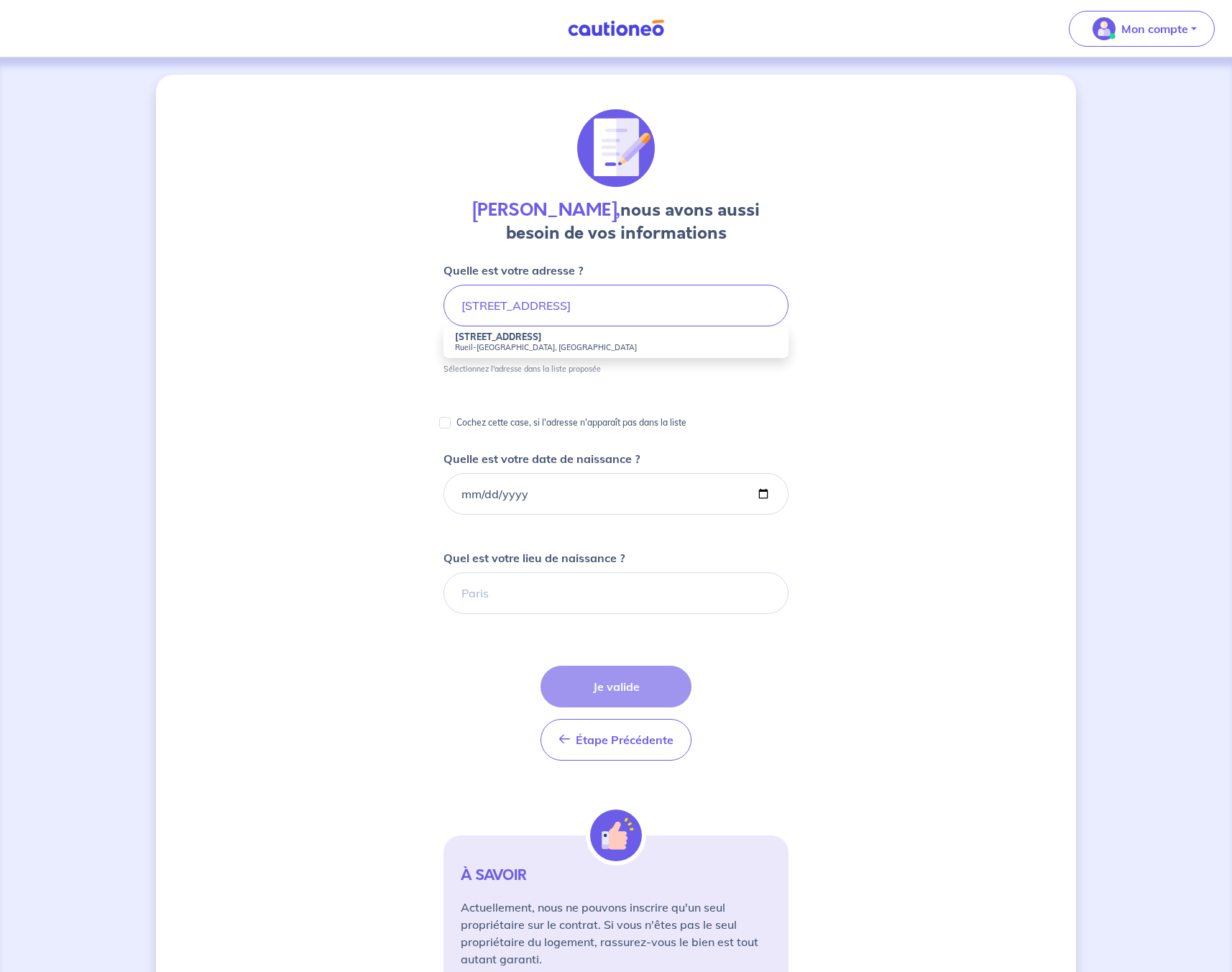
click at [554, 344] on small "Rueil-[GEOGRAPHIC_DATA], [GEOGRAPHIC_DATA]" at bounding box center [616, 347] width 322 height 10
type input "[STREET_ADDRESS]"
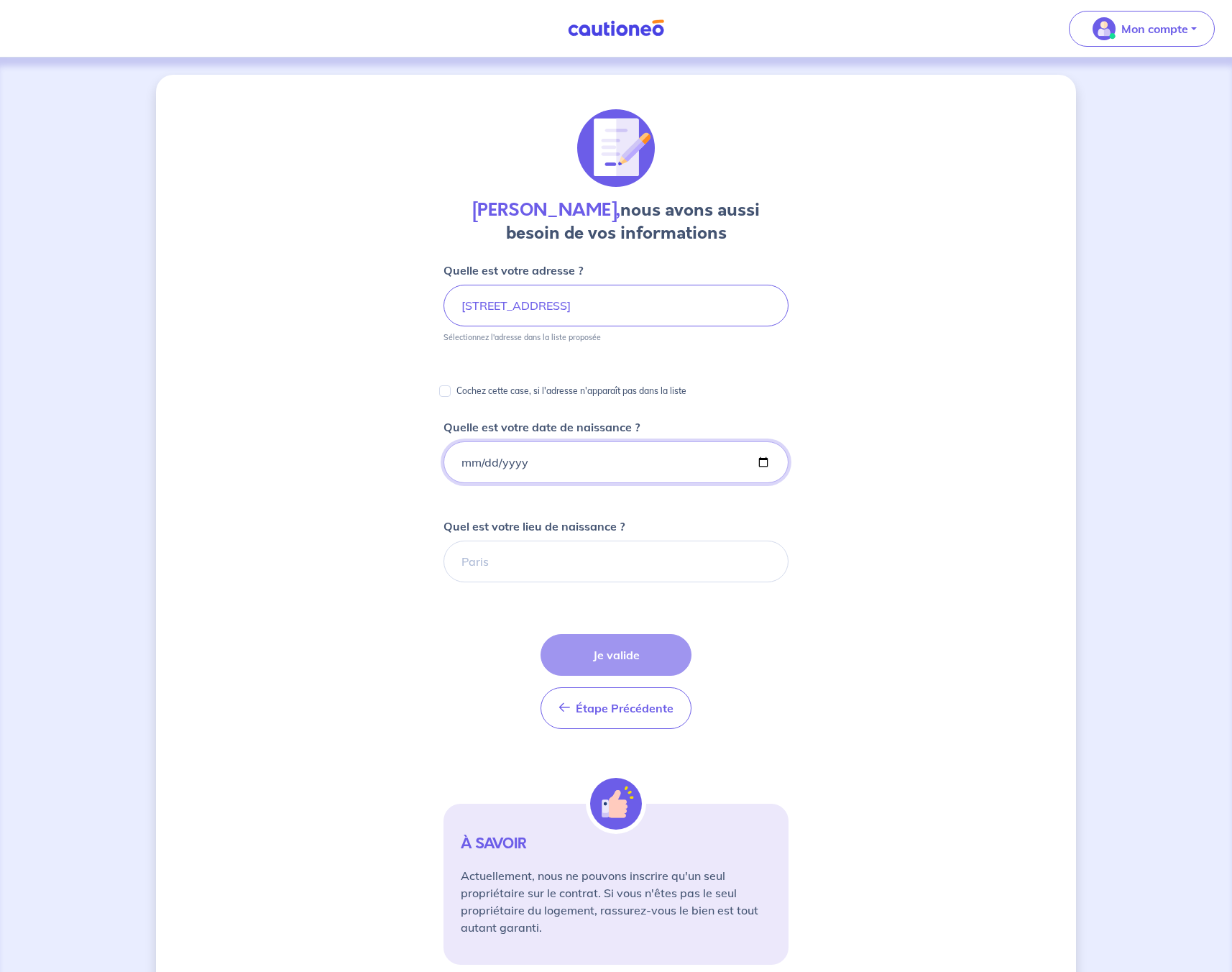
click at [531, 459] on input "Quelle est votre date de naissance ?" at bounding box center [616, 462] width 345 height 41
type input "[DATE]"
click at [515, 565] on input "Quel est votre lieu de naissance ?" at bounding box center [616, 561] width 345 height 41
type input "Meaux"
click at [586, 649] on button "Je valide" at bounding box center [616, 655] width 151 height 41
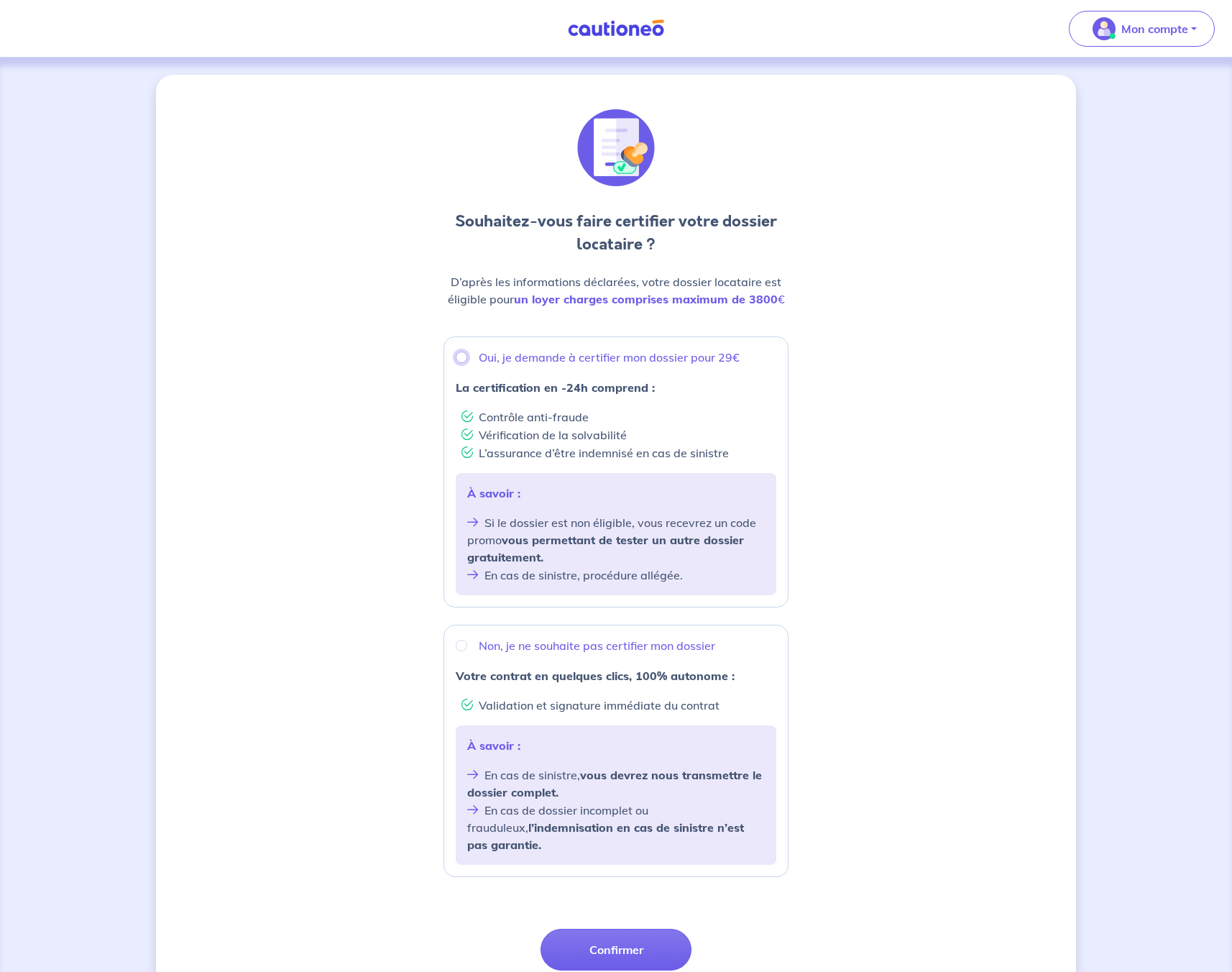
click at [464, 359] on input "Oui, je demande à certifier mon dossier pour 29€" at bounding box center [461, 357] width 11 height 11
radio input "true"
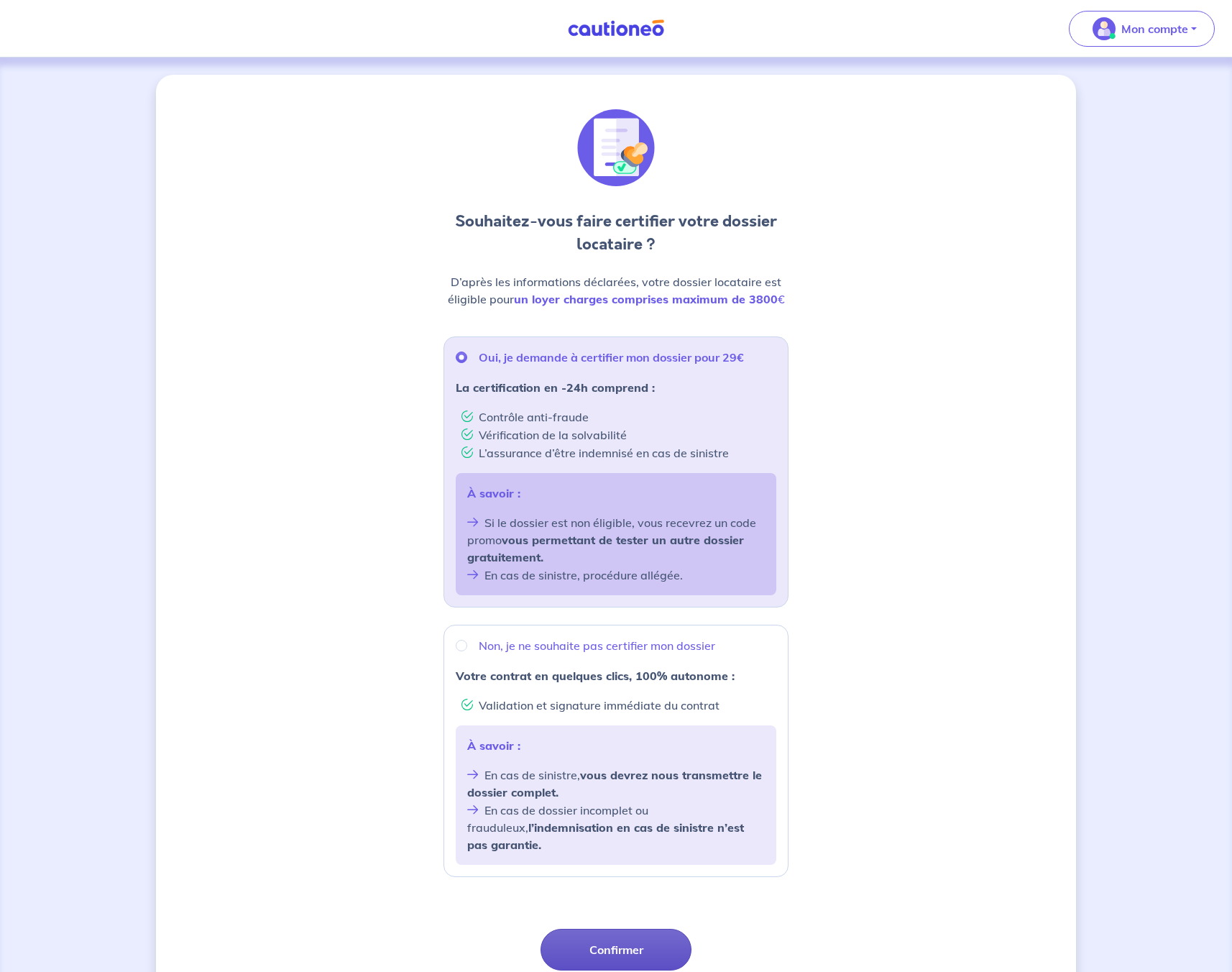
click at [613, 930] on button "Confirmer" at bounding box center [616, 949] width 151 height 41
